Goal: Task Accomplishment & Management: Manage account settings

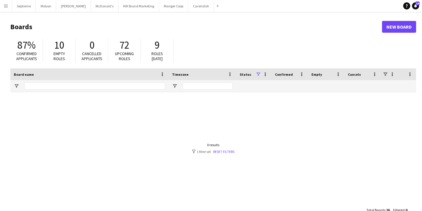
click at [8, 6] on app-icon "Menu" at bounding box center [6, 6] width 5 height 5
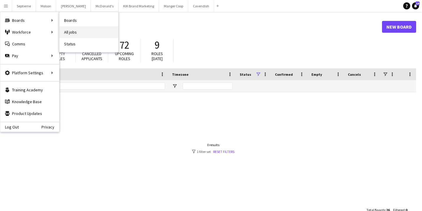
click at [78, 34] on link "All jobs" at bounding box center [88, 32] width 59 height 12
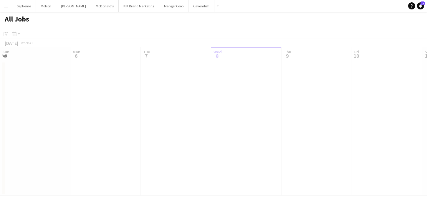
scroll to position [0, 141]
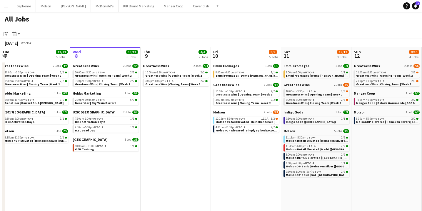
click at [10, 5] on button "Menu" at bounding box center [6, 6] width 12 height 12
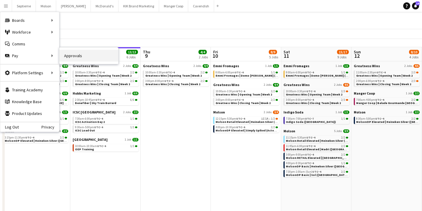
click at [84, 58] on link "Approvals" at bounding box center [88, 56] width 59 height 12
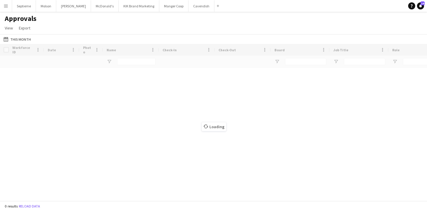
type input "*********"
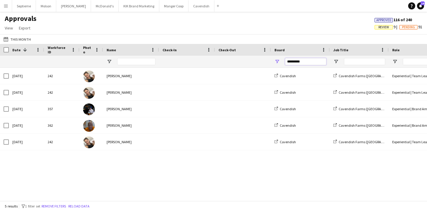
click at [303, 60] on input "*********" at bounding box center [305, 61] width 41 height 7
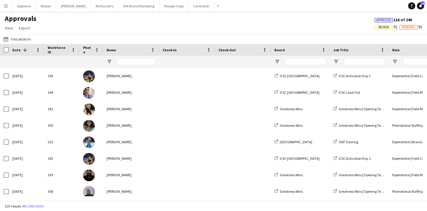
click at [284, 35] on div "This Month This Month [DATE] This Week This Month [DATE] Last Week Last Month […" at bounding box center [213, 39] width 427 height 10
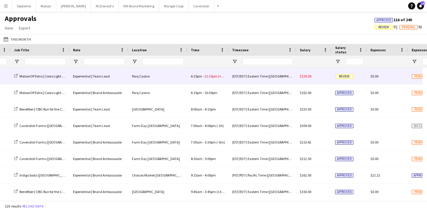
click at [344, 77] on span "Review" at bounding box center [344, 76] width 18 height 4
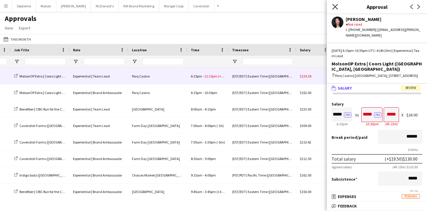
click at [336, 5] on icon at bounding box center [335, 7] width 6 height 6
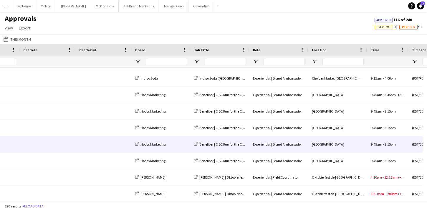
scroll to position [525, 0]
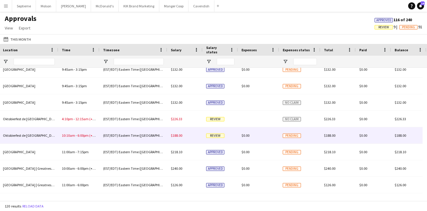
click at [285, 135] on span "Pending" at bounding box center [292, 135] width 18 height 4
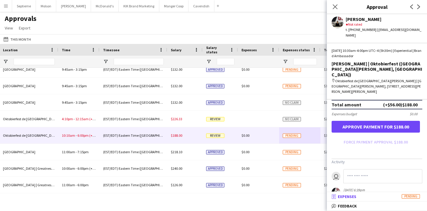
click at [374, 196] on mat-panel-title "receipt Expenses Pending" at bounding box center [376, 196] width 98 height 5
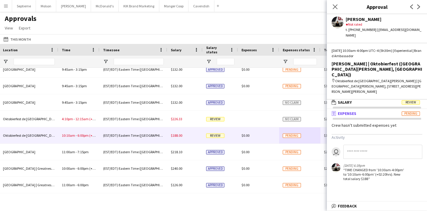
click at [376, 111] on mat-panel-title "receipt Expenses Pending" at bounding box center [376, 113] width 98 height 5
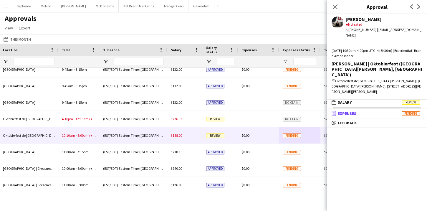
click at [374, 111] on mat-panel-title "receipt Expenses Pending" at bounding box center [376, 113] width 98 height 5
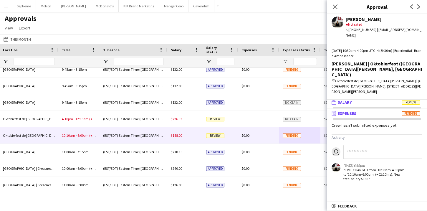
click at [368, 99] on mat-panel-title "wallet Salary Review" at bounding box center [376, 101] width 98 height 5
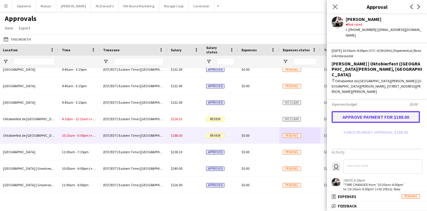
click at [364, 111] on button "Approve payment for $188.00" at bounding box center [375, 117] width 88 height 12
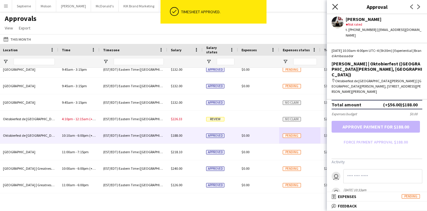
click at [336, 7] on icon "Close pop-in" at bounding box center [335, 7] width 6 height 6
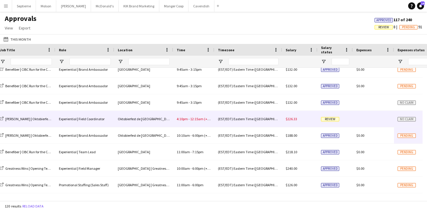
click at [331, 119] on span "Review" at bounding box center [330, 119] width 18 height 4
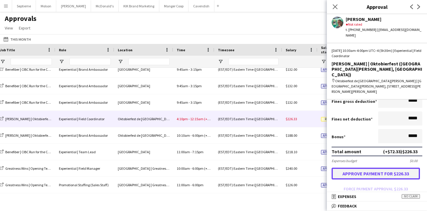
click at [374, 167] on button "Approve payment for $226.33" at bounding box center [375, 173] width 88 height 12
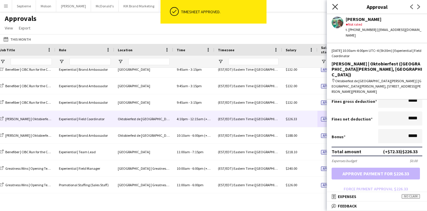
click at [336, 8] on icon at bounding box center [335, 7] width 6 height 6
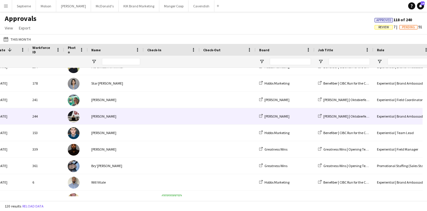
click at [75, 117] on img at bounding box center [74, 117] width 12 height 12
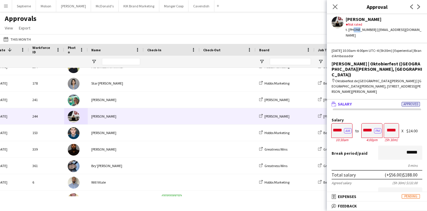
drag, startPoint x: 351, startPoint y: 31, endPoint x: 357, endPoint y: 31, distance: 5.6
click at [357, 31] on div "t. [PHONE_NUMBER] | [EMAIL_ADDRESS][DOMAIN_NAME]" at bounding box center [384, 32] width 77 height 11
click at [358, 30] on div "t. [PHONE_NUMBER] | [EMAIL_ADDRESS][DOMAIN_NAME]" at bounding box center [384, 32] width 77 height 11
drag, startPoint x: 357, startPoint y: 30, endPoint x: 362, endPoint y: 30, distance: 5.3
click at [362, 30] on div "t. [PHONE_NUMBER] | [EMAIL_ADDRESS][DOMAIN_NAME]" at bounding box center [384, 32] width 77 height 11
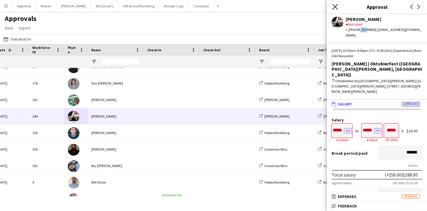
click at [333, 9] on icon at bounding box center [335, 7] width 6 height 6
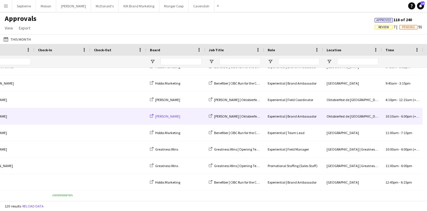
scroll to position [0, 185]
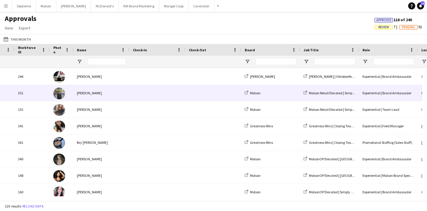
click at [294, 100] on div "Molson" at bounding box center [270, 93] width 59 height 16
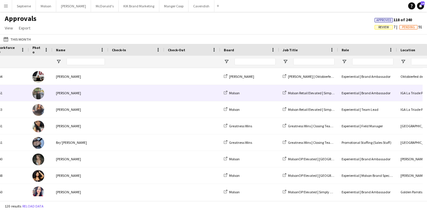
click at [44, 95] on div at bounding box center [41, 93] width 24 height 16
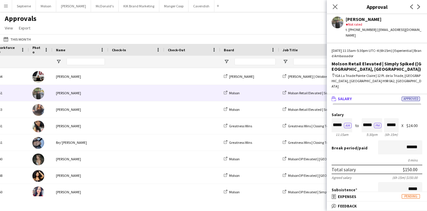
click at [331, 9] on div "Close pop-in" at bounding box center [335, 7] width 16 height 14
click at [334, 8] on icon "Close pop-in" at bounding box center [335, 7] width 6 height 6
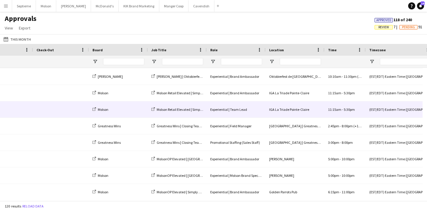
scroll to position [0, 90]
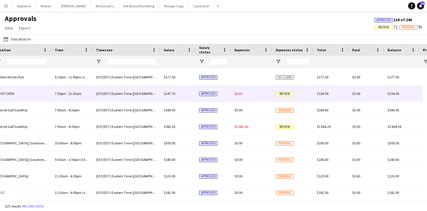
click at [287, 94] on span "Review" at bounding box center [284, 94] width 18 height 4
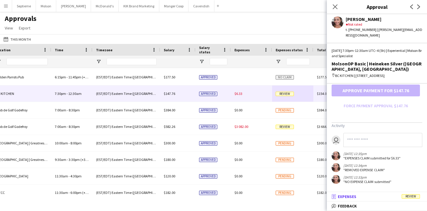
click at [369, 196] on mat-panel-title "receipt Expenses Review" at bounding box center [376, 196] width 98 height 5
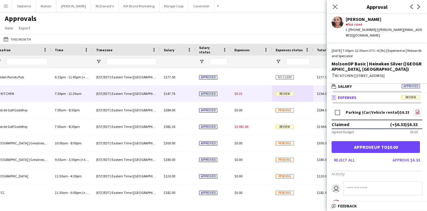
click at [416, 112] on icon at bounding box center [417, 113] width 2 height 2
click at [396, 160] on button "Approve $6.33" at bounding box center [406, 159] width 32 height 9
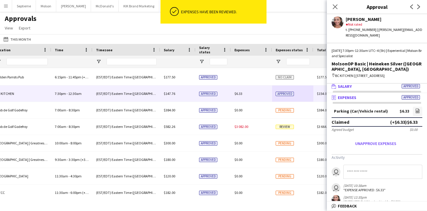
click at [391, 87] on mat-panel-title "wallet Salary Approved" at bounding box center [376, 86] width 98 height 5
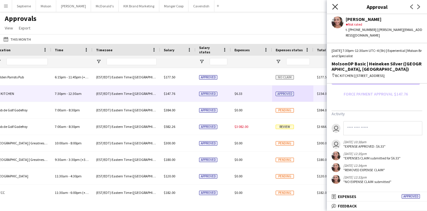
click at [333, 6] on icon at bounding box center [335, 7] width 6 height 6
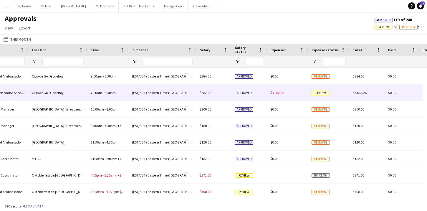
click at [317, 92] on span "Review" at bounding box center [320, 93] width 18 height 4
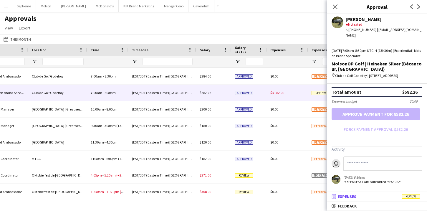
click at [360, 195] on mat-panel-title "receipt Expenses Review" at bounding box center [376, 196] width 98 height 5
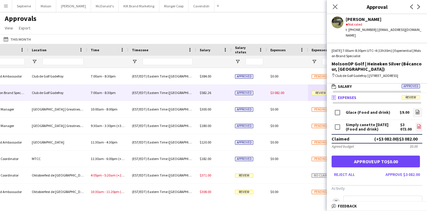
click at [416, 126] on icon "file-image" at bounding box center [418, 126] width 5 height 5
click at [331, 9] on app-icon "Close pop-in" at bounding box center [335, 7] width 9 height 9
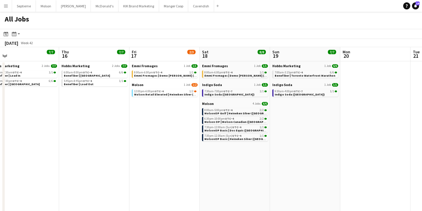
click at [6, 9] on button "Menu" at bounding box center [6, 6] width 12 height 12
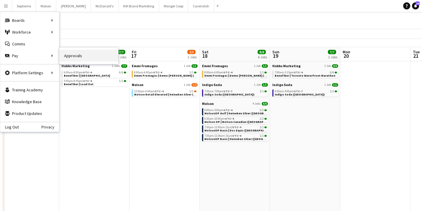
click at [74, 54] on link "Approvals" at bounding box center [88, 56] width 59 height 12
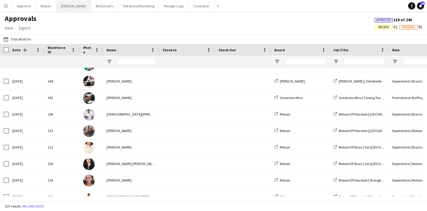
click at [69, 8] on button "[PERSON_NAME] Close" at bounding box center [73, 5] width 35 height 11
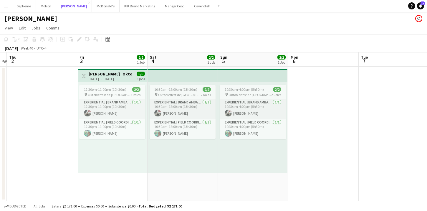
scroll to position [0, 133]
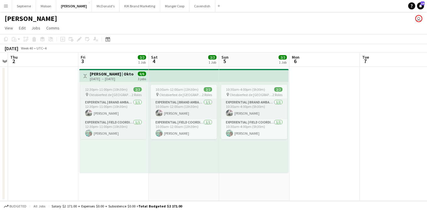
click at [107, 91] on span "12:30pm-11:00pm (10h30m)" at bounding box center [106, 89] width 42 height 4
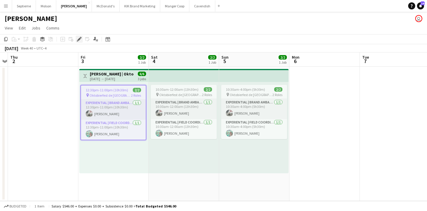
click at [77, 39] on icon "Edit" at bounding box center [79, 39] width 5 height 5
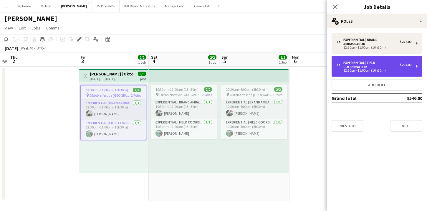
click at [416, 66] on div "1 x Experiential | Field Coordinator $294.00 12:30pm-11:00pm (10h30m)" at bounding box center [376, 66] width 91 height 21
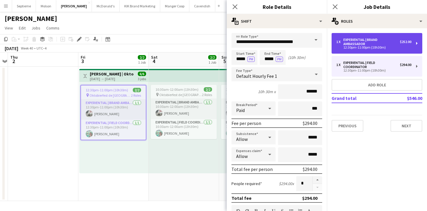
click at [415, 44] on div "1 x Experiential | Brand Ambassador $252.00 12:30pm-11:00pm (10h30m)" at bounding box center [376, 43] width 91 height 21
type input "**********"
type input "******"
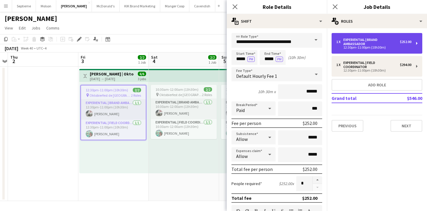
click at [416, 44] on div "1 x Experiential | Brand Ambassador $252.00 12:30pm-11:00pm (10h30m)" at bounding box center [376, 43] width 91 height 21
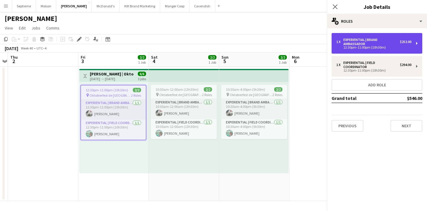
click at [416, 44] on div "1 x Experiential | Brand Ambassador $252.00 12:30pm-11:00pm (10h30m)" at bounding box center [376, 43] width 91 height 21
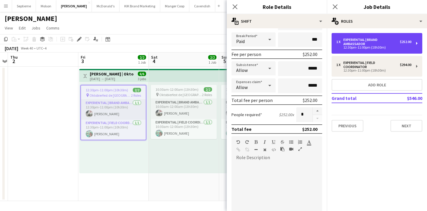
scroll to position [70, 0]
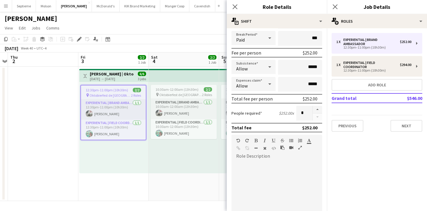
click at [266, 69] on icon at bounding box center [269, 67] width 7 height 12
click at [288, 71] on div at bounding box center [213, 105] width 427 height 211
click at [298, 69] on input "*****" at bounding box center [300, 67] width 44 height 15
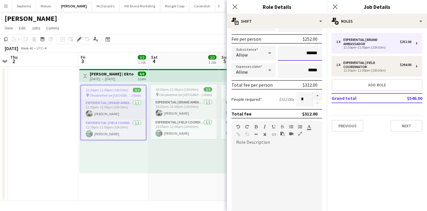
scroll to position [158, 0]
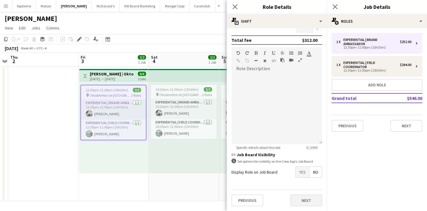
type input "******"
click at [300, 197] on button "Next" at bounding box center [306, 200] width 32 height 12
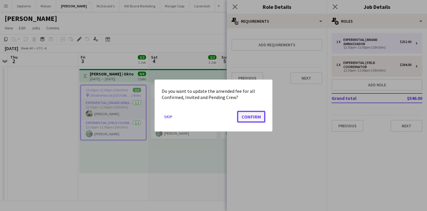
click at [252, 119] on button "Confirm" at bounding box center [251, 117] width 28 height 12
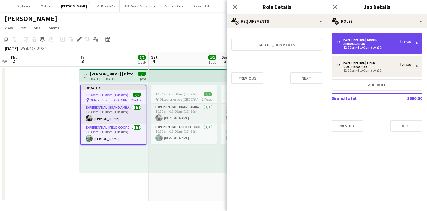
click at [416, 45] on div "1 x Experiential | Brand Ambassador $312.00 12:30pm-11:00pm (10h30m)" at bounding box center [376, 43] width 91 height 21
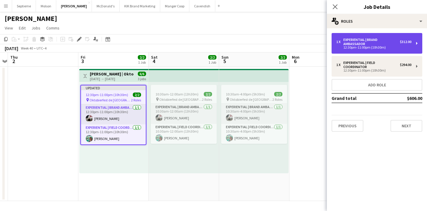
click at [415, 43] on div "1 x Experiential | Brand Ambassador $312.00 12:30pm-11:00pm (10h30m)" at bounding box center [376, 43] width 91 height 21
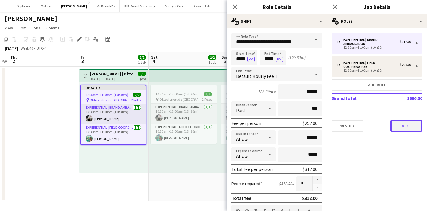
click at [411, 126] on button "Next" at bounding box center [406, 126] width 32 height 12
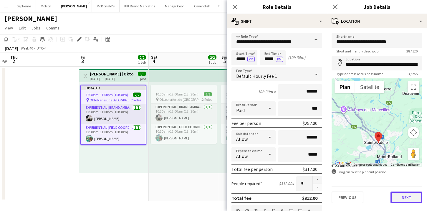
click at [401, 195] on button "Next" at bounding box center [406, 197] width 32 height 12
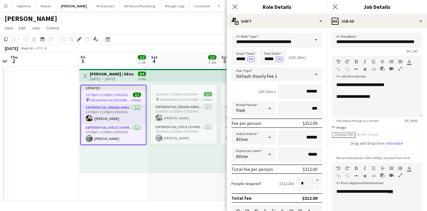
scroll to position [80, 0]
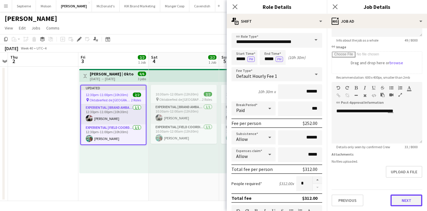
click at [396, 200] on button "Next" at bounding box center [406, 200] width 32 height 12
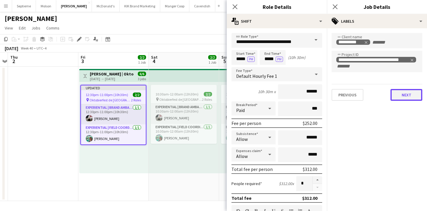
click at [408, 96] on button "Next" at bounding box center [406, 95] width 32 height 12
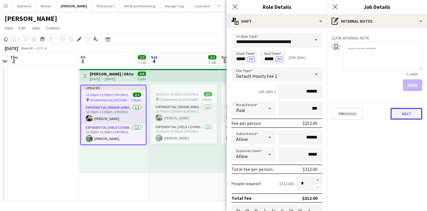
click at [407, 111] on button "Next" at bounding box center [406, 114] width 32 height 12
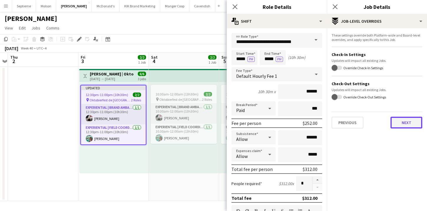
click at [403, 126] on button "Next" at bounding box center [406, 123] width 32 height 12
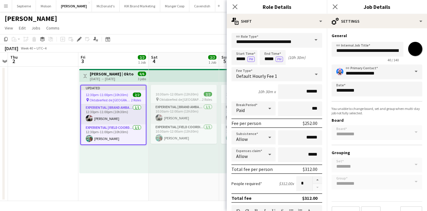
scroll to position [12, 0]
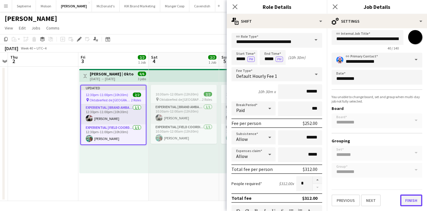
click at [400, 199] on button "Finish" at bounding box center [411, 200] width 22 height 12
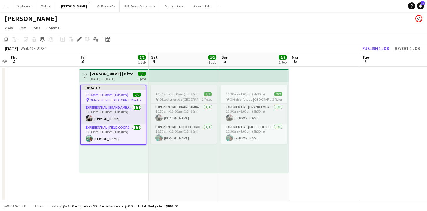
click at [189, 87] on div at bounding box center [184, 87] width 66 height 5
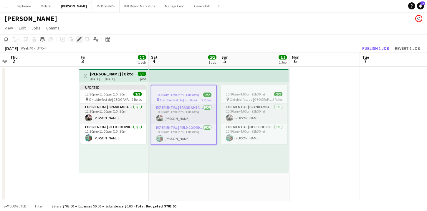
click at [79, 39] on icon at bounding box center [78, 39] width 3 height 3
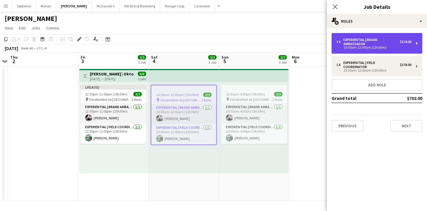
click at [416, 44] on div "1 x Experiential | Brand Ambassador $324.00 10:30am-12:00am (13h30m)" at bounding box center [376, 43] width 91 height 21
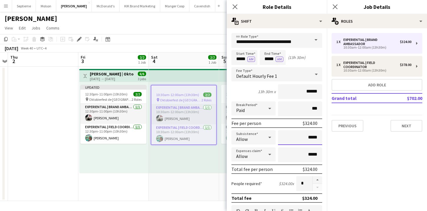
click at [306, 139] on input "*****" at bounding box center [300, 137] width 44 height 15
type input "**"
type input "***"
click at [404, 128] on button "Next" at bounding box center [406, 126] width 32 height 12
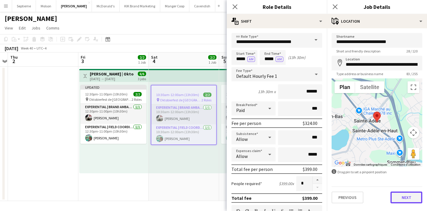
click at [401, 202] on button "Next" at bounding box center [406, 197] width 32 height 12
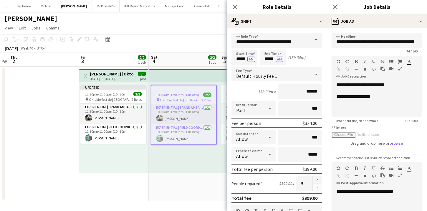
scroll to position [80, 0]
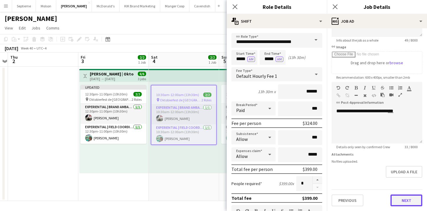
click at [403, 202] on button "Next" at bounding box center [406, 200] width 32 height 12
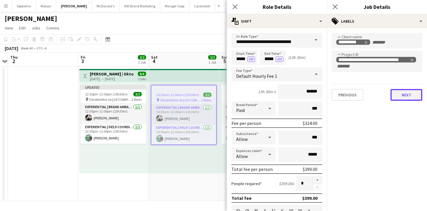
click at [403, 94] on button "Next" at bounding box center [406, 95] width 32 height 12
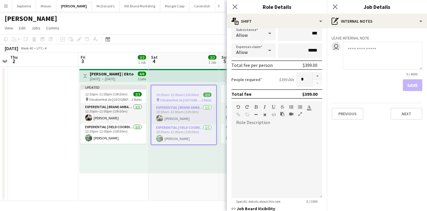
scroll to position [158, 0]
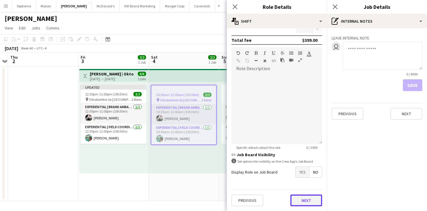
click at [290, 200] on button "Next" at bounding box center [306, 200] width 32 height 12
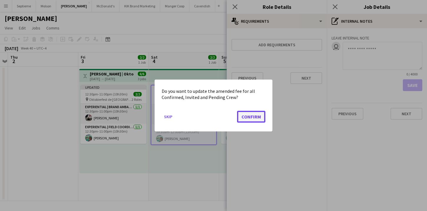
click at [246, 115] on button "Confirm" at bounding box center [251, 117] width 28 height 12
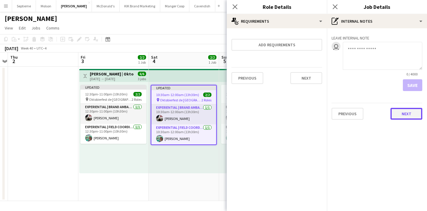
click at [411, 116] on button "Next" at bounding box center [406, 114] width 32 height 12
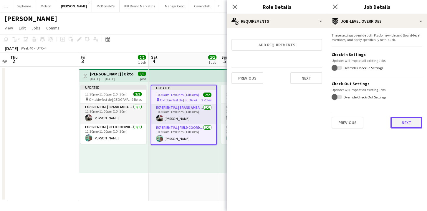
click at [406, 124] on button "Next" at bounding box center [406, 123] width 32 height 12
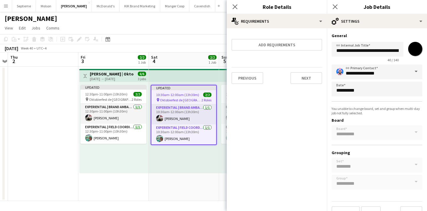
scroll to position [12, 0]
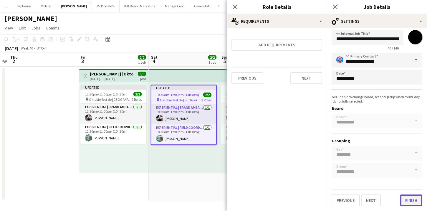
click at [401, 199] on button "Finish" at bounding box center [411, 200] width 22 height 12
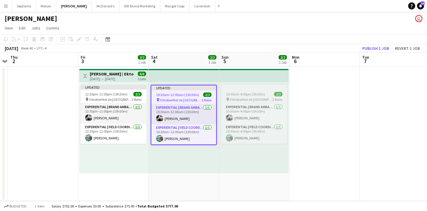
click at [254, 89] on div at bounding box center [254, 87] width 66 height 5
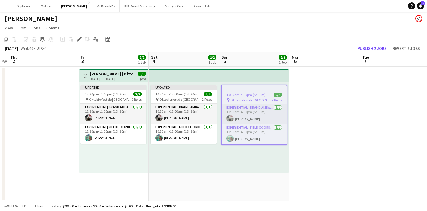
click at [265, 90] on app-job-card "10:30am-4:00pm (5h30m) 2/2 pin Oktobierfest de Sainte-[PERSON_NAME] 2 Roles Exp…" at bounding box center [254, 115] width 66 height 60
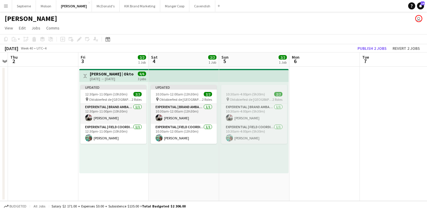
click at [234, 89] on app-job-card "10:30am-4:00pm (5h30m) 2/2 pin Oktobierfest de Sainte-[PERSON_NAME] 2 Roles Exp…" at bounding box center [254, 114] width 66 height 59
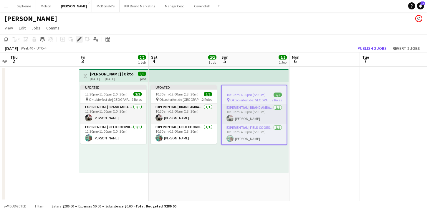
click at [78, 38] on icon "Edit" at bounding box center [79, 39] width 5 height 5
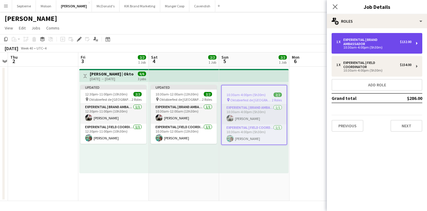
click at [413, 42] on div "1 x Experiential | Brand Ambassador $132.00 10:30am-4:00pm (5h30m)" at bounding box center [376, 43] width 91 height 21
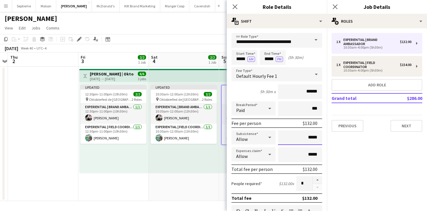
click at [306, 136] on input "*****" at bounding box center [300, 137] width 44 height 15
type input "**"
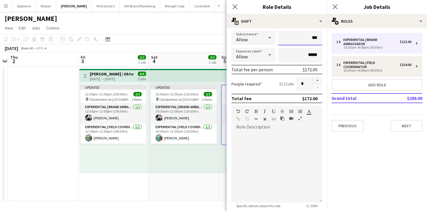
scroll to position [158, 0]
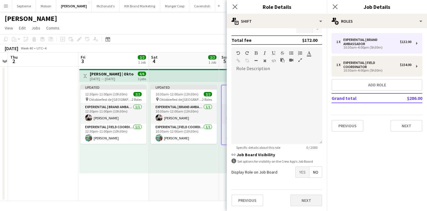
type input "***"
click at [292, 199] on button "Next" at bounding box center [306, 200] width 32 height 12
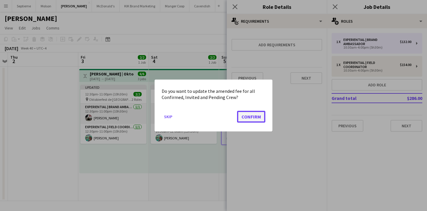
click at [245, 117] on button "Confirm" at bounding box center [251, 117] width 28 height 12
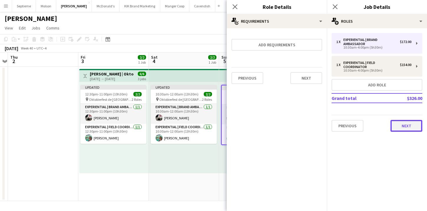
click at [399, 129] on button "Next" at bounding box center [406, 126] width 32 height 12
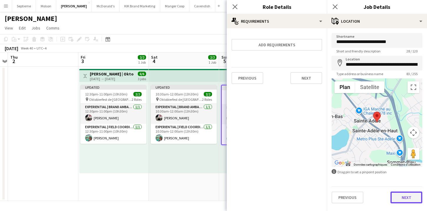
click at [404, 195] on button "Next" at bounding box center [406, 197] width 32 height 12
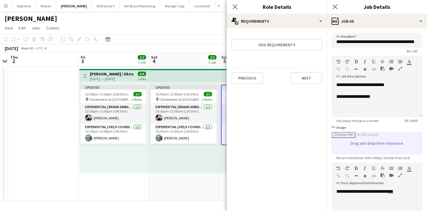
scroll to position [80, 0]
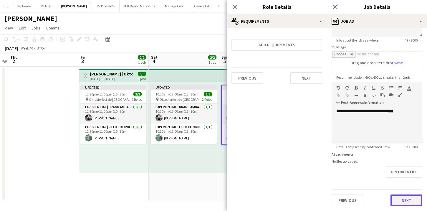
click at [403, 199] on button "Next" at bounding box center [406, 200] width 32 height 12
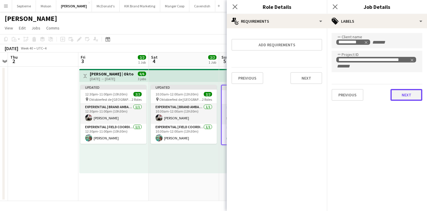
click at [409, 96] on button "Next" at bounding box center [406, 95] width 32 height 12
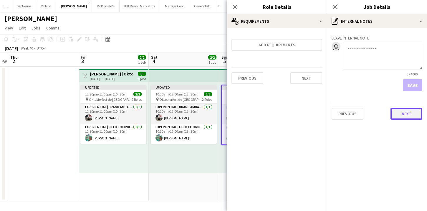
click at [403, 118] on button "Next" at bounding box center [406, 114] width 32 height 12
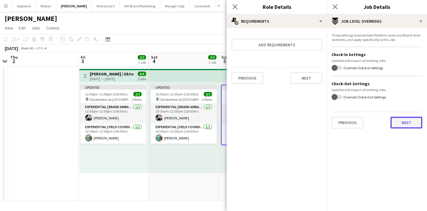
click at [403, 122] on button "Next" at bounding box center [406, 123] width 32 height 12
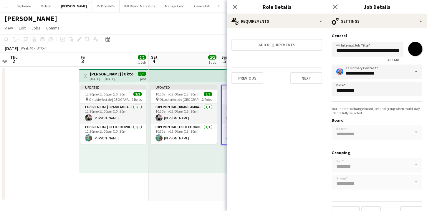
scroll to position [12, 0]
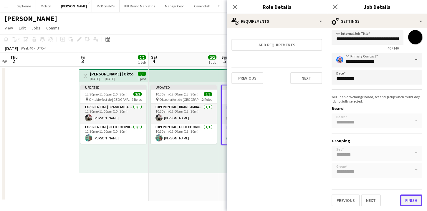
click at [401, 195] on button "Finish" at bounding box center [411, 200] width 22 height 12
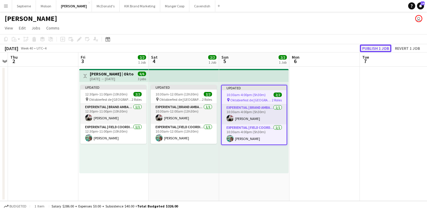
click at [371, 49] on button "Publish 1 job" at bounding box center [375, 48] width 31 height 8
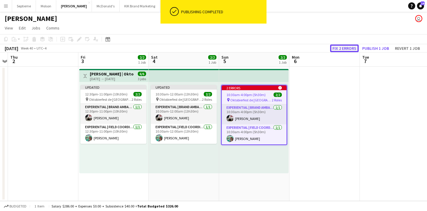
click at [353, 48] on button "Fix 2 errors" at bounding box center [344, 48] width 29 height 8
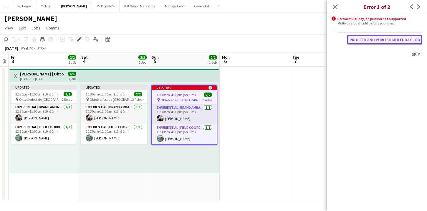
click at [385, 40] on button "Proceed and publish multi-day job" at bounding box center [384, 39] width 75 height 9
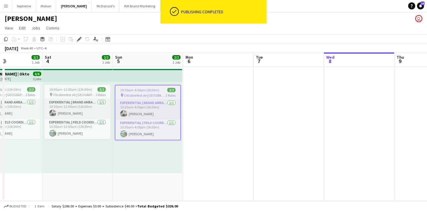
scroll to position [0, 241]
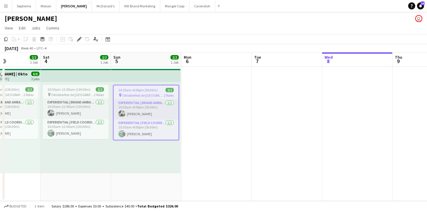
click at [9, 7] on button "Menu" at bounding box center [6, 6] width 12 height 12
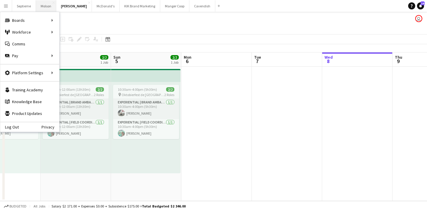
click at [51, 8] on button "Molson Close" at bounding box center [46, 5] width 20 height 11
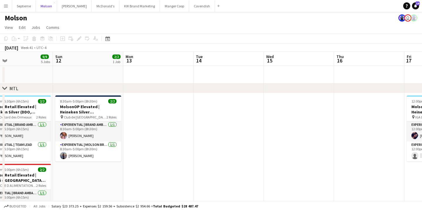
scroll to position [1, 0]
click at [6, 9] on button "Menu" at bounding box center [6, 6] width 12 height 12
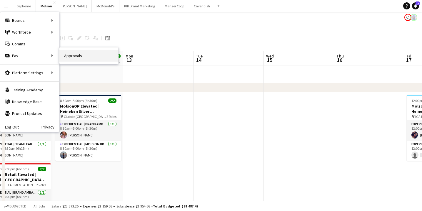
click at [84, 56] on link "Approvals" at bounding box center [88, 56] width 59 height 12
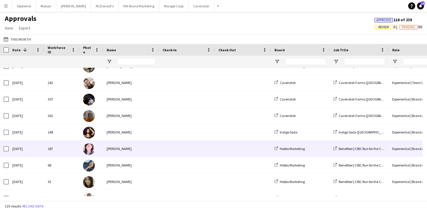
scroll to position [470, 0]
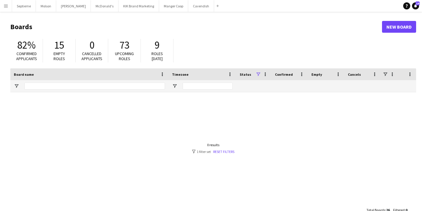
click at [5, 6] on app-icon "Menu" at bounding box center [6, 6] width 5 height 5
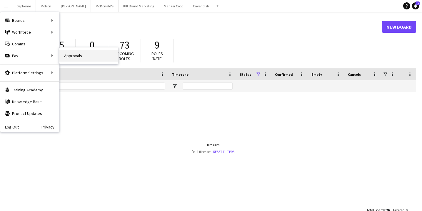
click at [82, 57] on link "Approvals" at bounding box center [88, 56] width 59 height 12
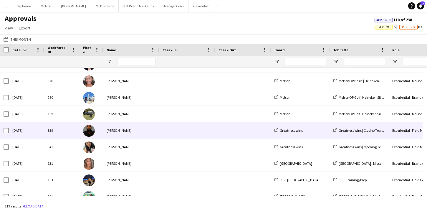
scroll to position [1107, 0]
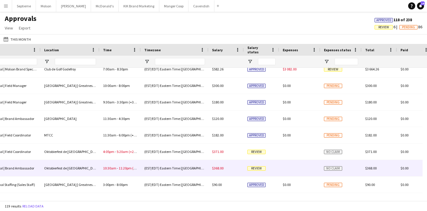
click at [258, 169] on span "Review" at bounding box center [256, 168] width 18 height 4
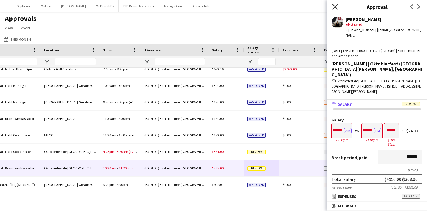
click at [333, 7] on icon "Close pop-in" at bounding box center [335, 7] width 6 height 6
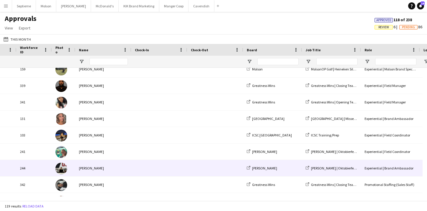
scroll to position [0, 15]
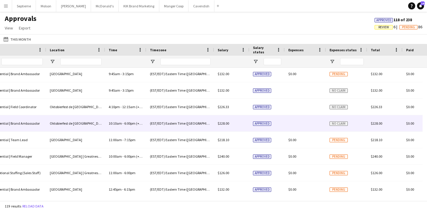
click at [333, 124] on span "No claim" at bounding box center [338, 123] width 18 height 4
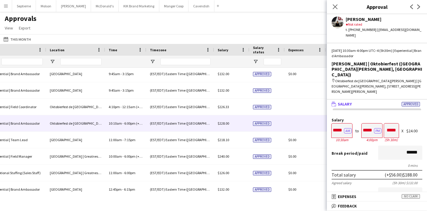
click at [377, 137] on div "4:00pm" at bounding box center [371, 139] width 21 height 4
click at [371, 137] on div "4:00pm" at bounding box center [371, 139] width 21 height 4
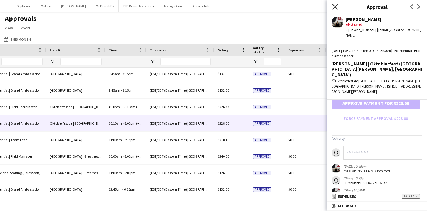
click at [334, 9] on icon "Close pop-in" at bounding box center [335, 7] width 6 height 6
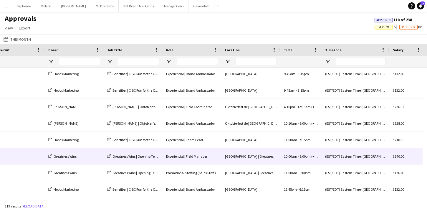
scroll to position [0, 110]
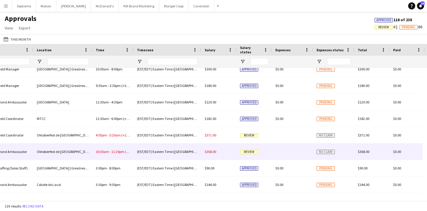
click at [324, 151] on span "No claim" at bounding box center [325, 152] width 18 height 4
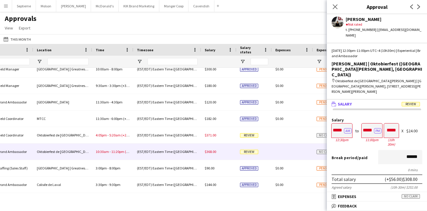
click at [405, 102] on span "Review" at bounding box center [410, 104] width 18 height 4
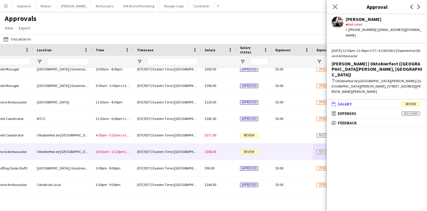
click at [405, 102] on span "Review" at bounding box center [410, 104] width 18 height 4
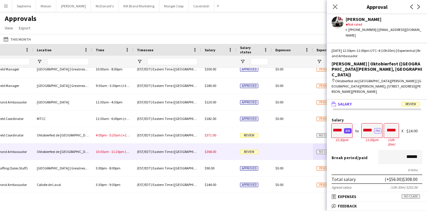
click at [344, 128] on button "AM" at bounding box center [348, 130] width 8 height 5
click at [346, 128] on button "PM" at bounding box center [347, 130] width 7 height 5
type input "*****"
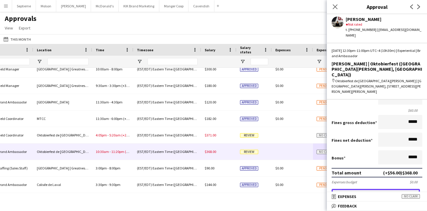
click at [360, 189] on button "Approve payment for $368.00" at bounding box center [375, 195] width 88 height 12
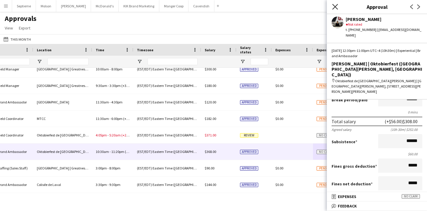
click at [334, 9] on icon "Close pop-in" at bounding box center [335, 7] width 6 height 6
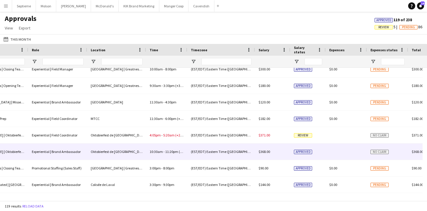
click at [299, 150] on span "Approved" at bounding box center [303, 152] width 18 height 4
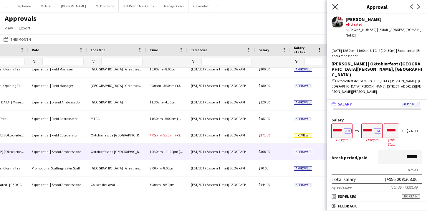
click at [333, 8] on icon "Close pop-in" at bounding box center [335, 7] width 6 height 6
